Goal: Task Accomplishment & Management: Use online tool/utility

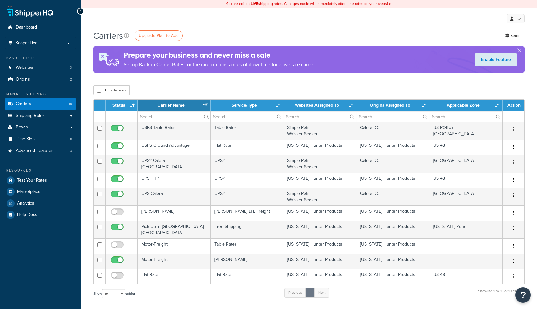
select select "15"
click at [48, 116] on link "Shipping Rules" at bounding box center [40, 115] width 71 height 11
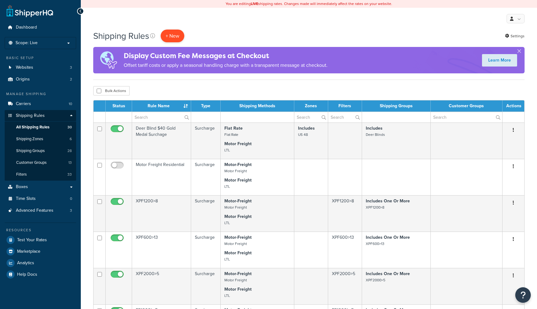
click at [176, 36] on p "+ New" at bounding box center [173, 36] width 24 height 13
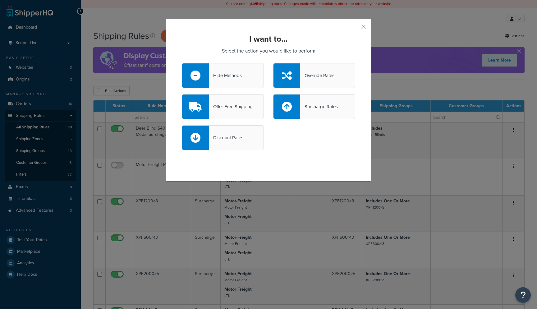
click at [238, 72] on div "Hide Methods" at bounding box center [225, 75] width 33 height 9
click at [0, 0] on input "Hide Methods" at bounding box center [0, 0] width 0 height 0
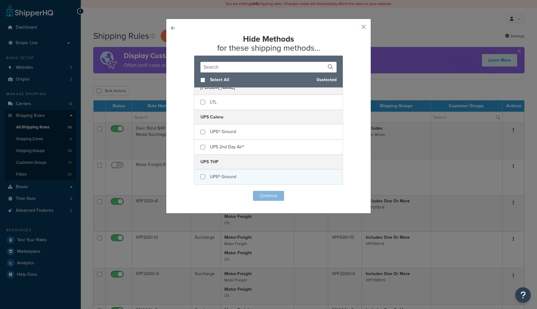
scroll to position [350, 0]
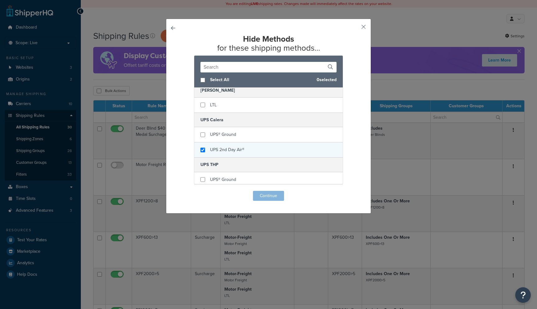
checkbox input "true"
click at [227, 152] on span "UPS 2nd Day Air®" at bounding box center [227, 149] width 34 height 7
click at [267, 195] on button "Continue" at bounding box center [268, 196] width 31 height 10
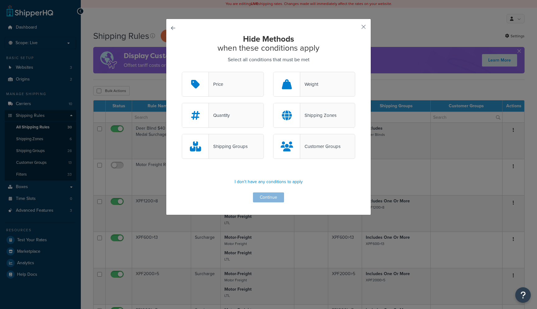
click at [244, 149] on div "Shipping Groups" at bounding box center [228, 146] width 39 height 9
click at [0, 0] on input "Shipping Groups" at bounding box center [0, 0] width 0 height 0
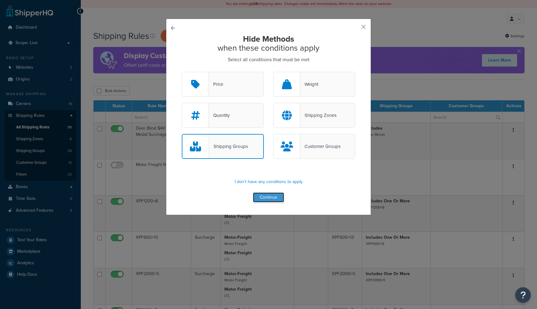
click at [274, 196] on button "Continue" at bounding box center [268, 197] width 31 height 10
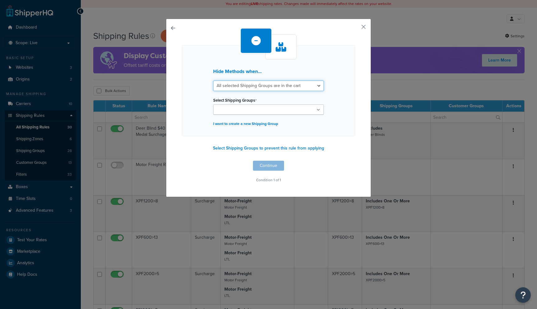
select select "any"
click option "Any selected Shipping Groups are in the cart" at bounding box center [0, 0] width 0 height 0
click at [258, 110] on input "Select Shipping Groups" at bounding box center [242, 110] width 55 height 7
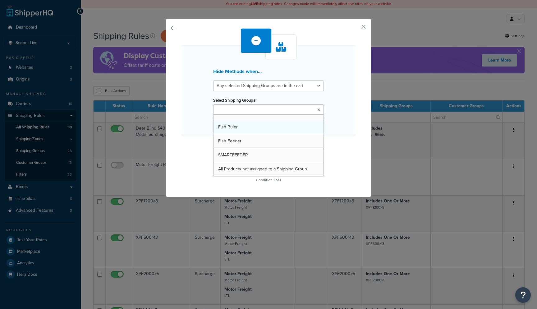
scroll to position [316, 0]
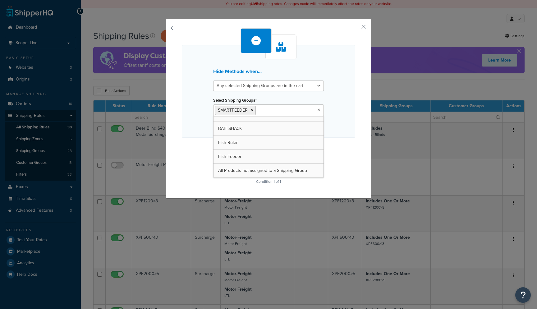
click at [354, 117] on div "Hide Methods when... All selected Shipping Groups are in the cart Any selected …" at bounding box center [268, 91] width 173 height 93
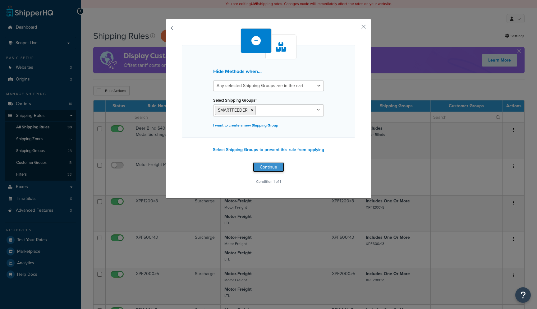
click at [268, 172] on button "Continue" at bounding box center [268, 167] width 31 height 10
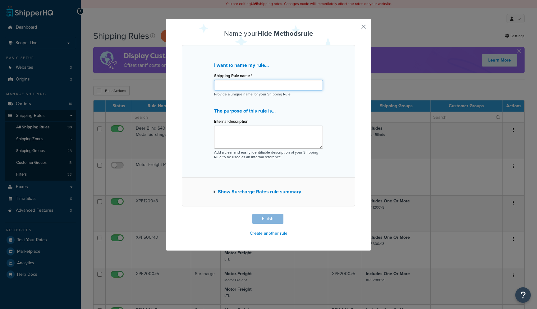
click at [243, 84] on input "Shipping Rule name *" at bounding box center [268, 85] width 109 height 11
type input "Hide 2nd Day Air Smartfeeder"
click at [274, 220] on button "Finish" at bounding box center [267, 219] width 31 height 10
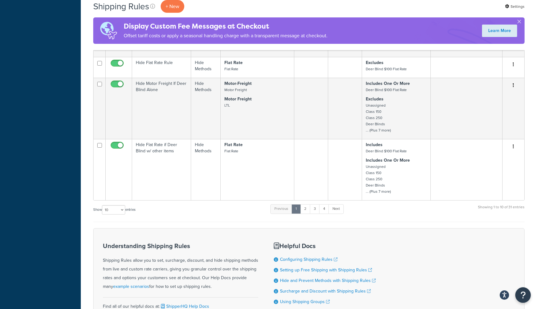
scroll to position [292, 0]
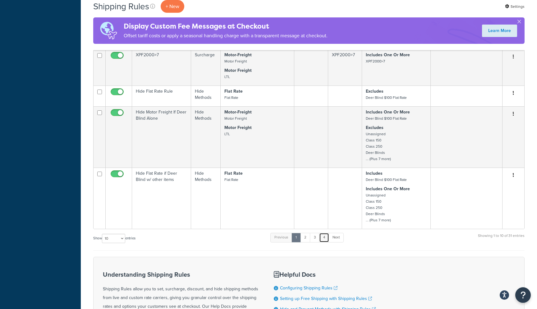
click at [326, 239] on link "4" at bounding box center [324, 237] width 10 height 9
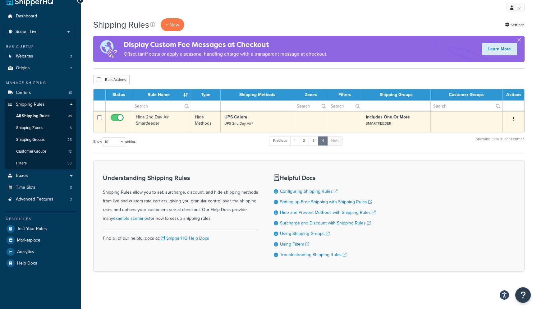
scroll to position [13, 0]
